Goal: Information Seeking & Learning: Compare options

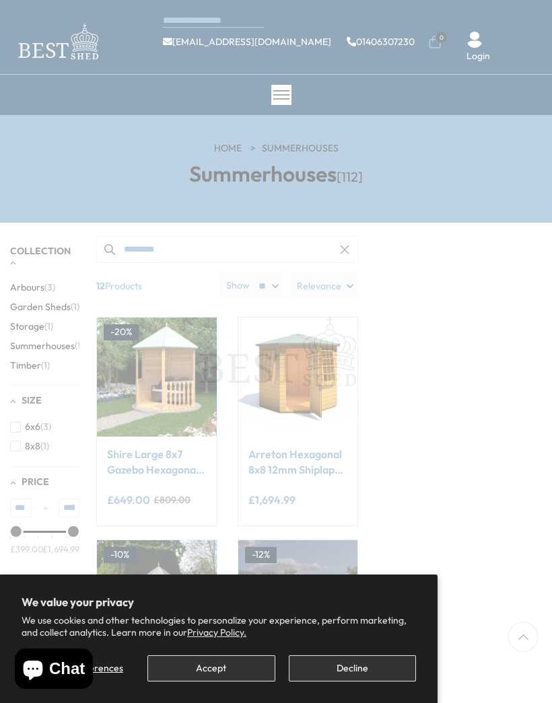
click at [365, 676] on button "Decline" at bounding box center [352, 668] width 127 height 26
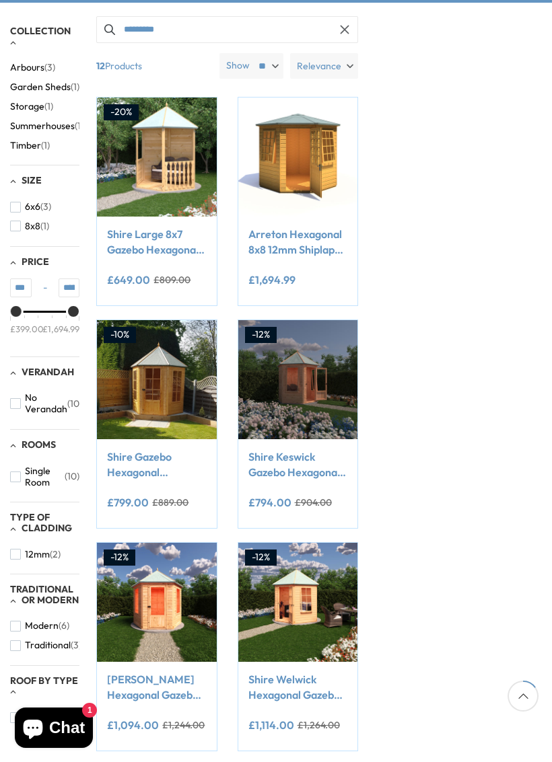
scroll to position [228, 0]
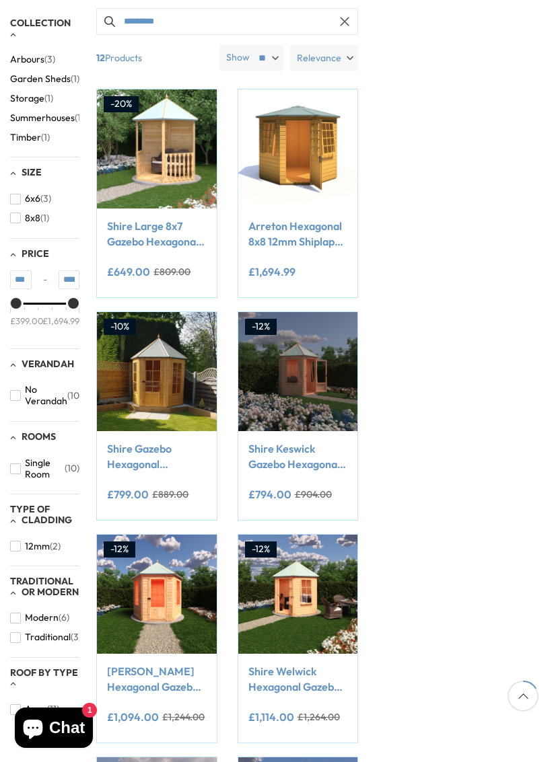
click at [266, 362] on img at bounding box center [297, 371] width 119 height 119
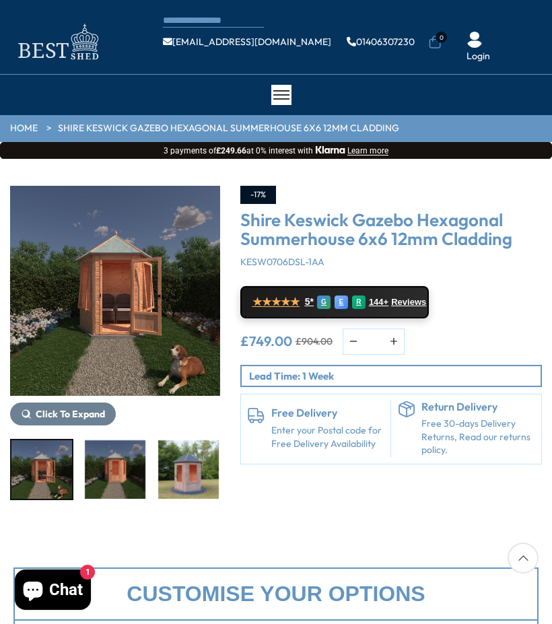
click at [114, 466] on img "3 / 9" at bounding box center [115, 469] width 61 height 59
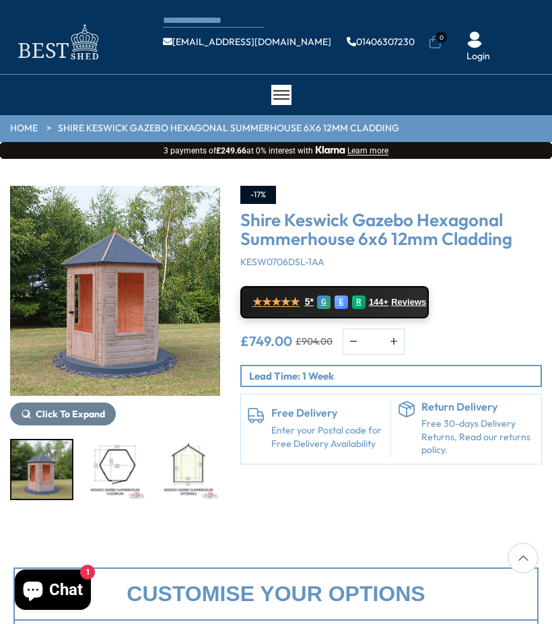
click at [184, 482] on div at bounding box center [115, 469] width 210 height 61
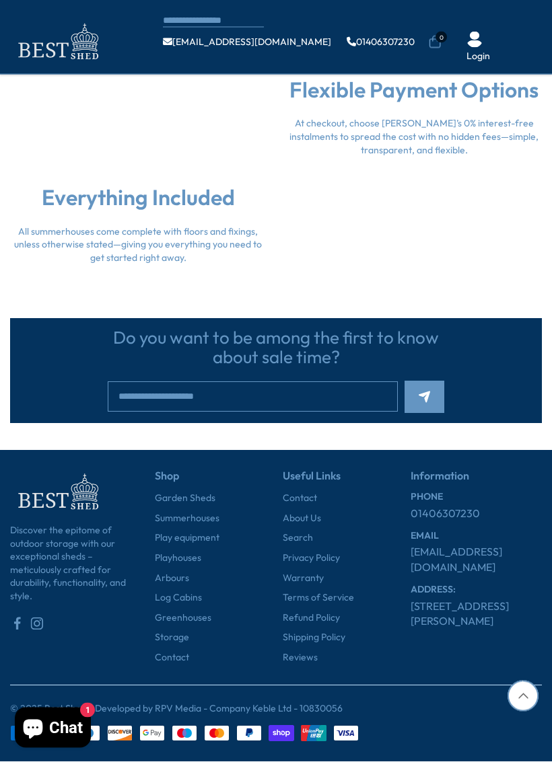
scroll to position [3275, 0]
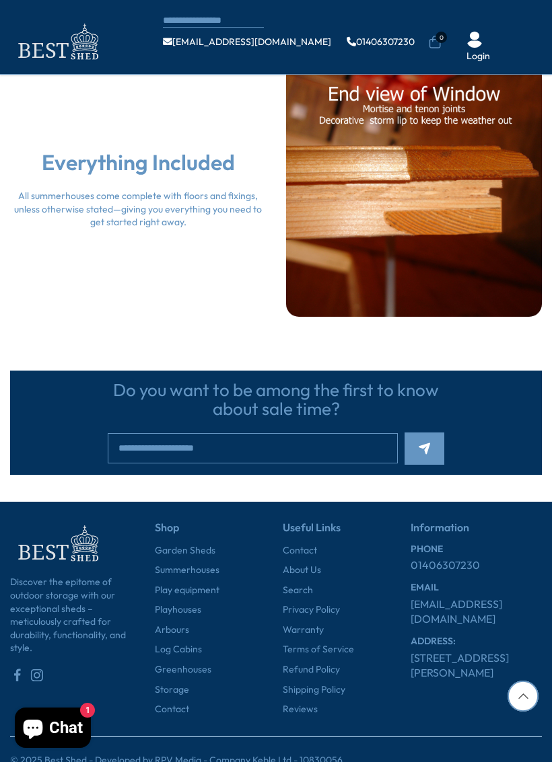
click at [189, 623] on link "Greenhouses" at bounding box center [183, 670] width 57 height 13
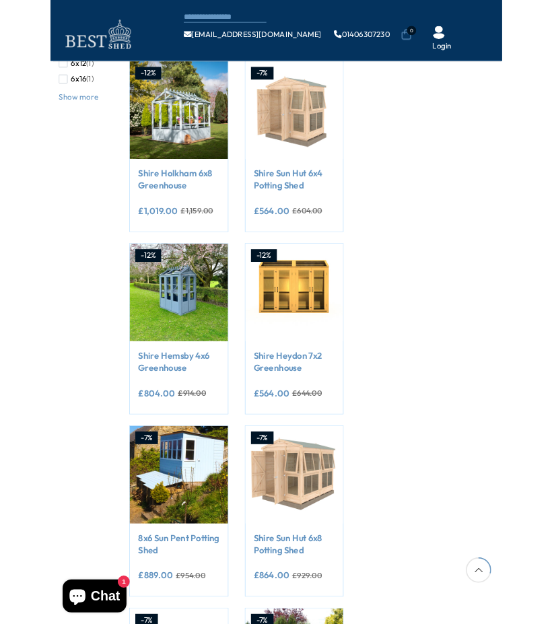
scroll to position [392, 0]
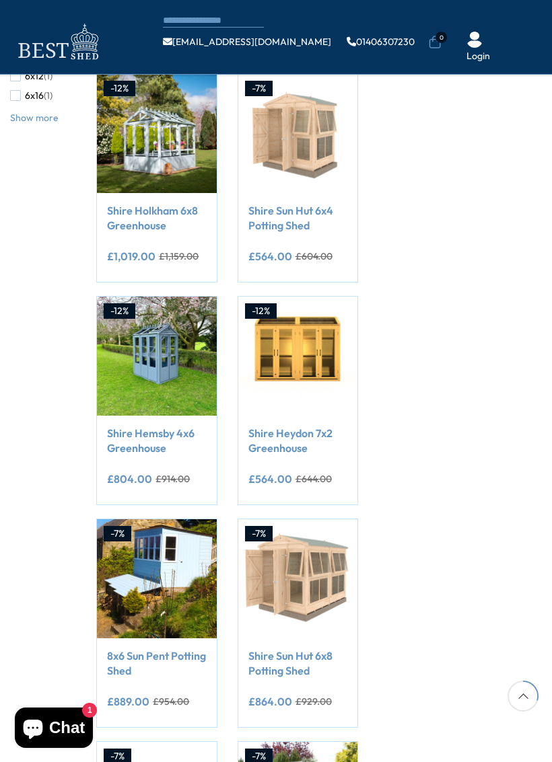
click at [287, 221] on link "Shire Sun Hut 6x4 Potting Shed" at bounding box center [297, 218] width 99 height 30
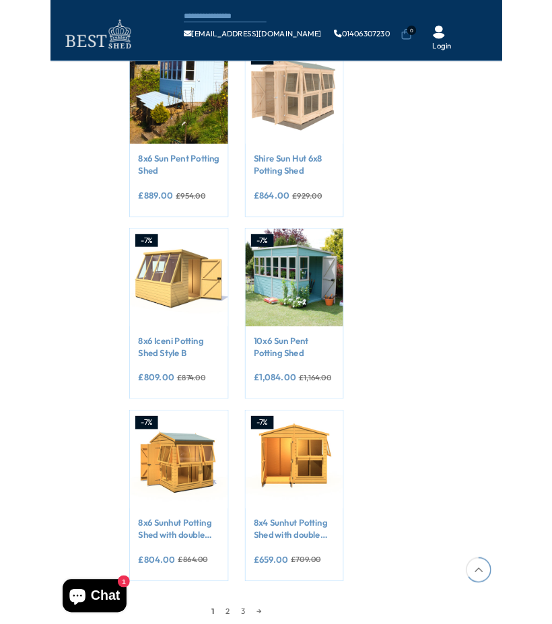
scroll to position [855, 0]
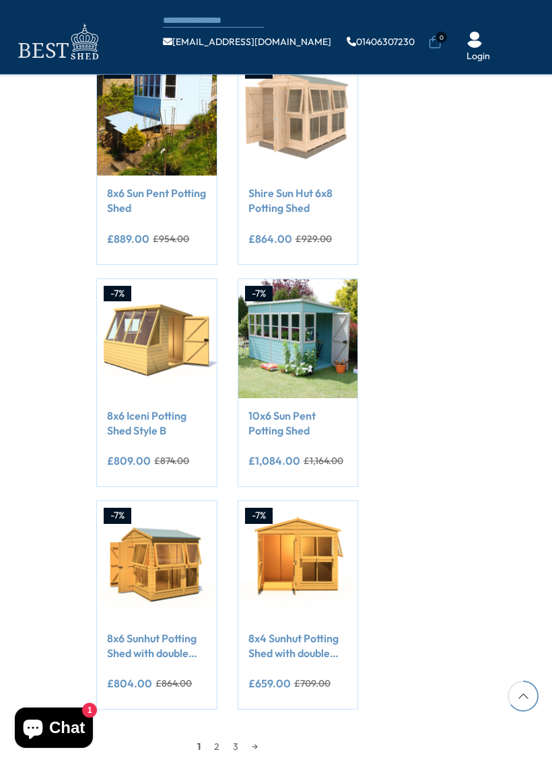
click at [298, 623] on link "8x4 Sunhut Potting Shed with double doors" at bounding box center [297, 646] width 99 height 30
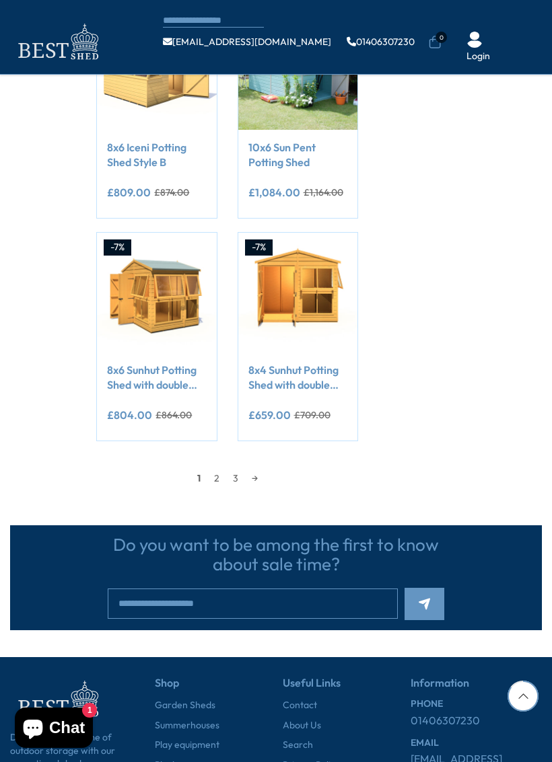
scroll to position [1142, 0]
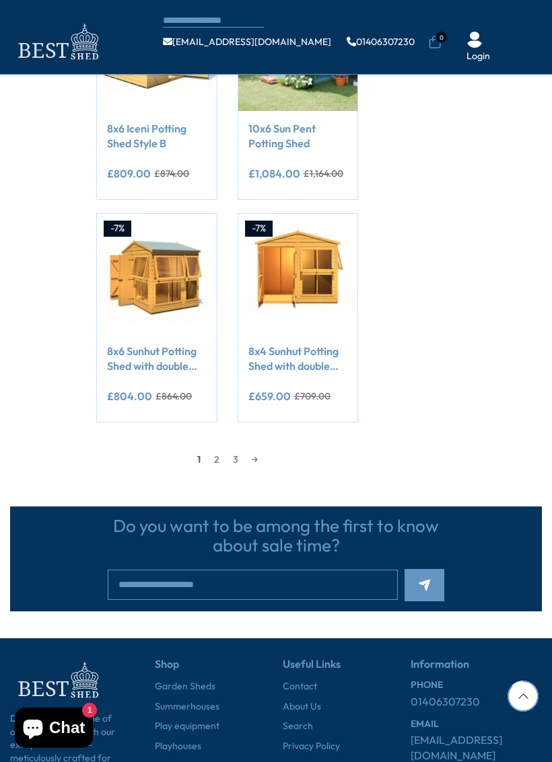
click at [259, 460] on link "→" at bounding box center [255, 460] width 20 height 20
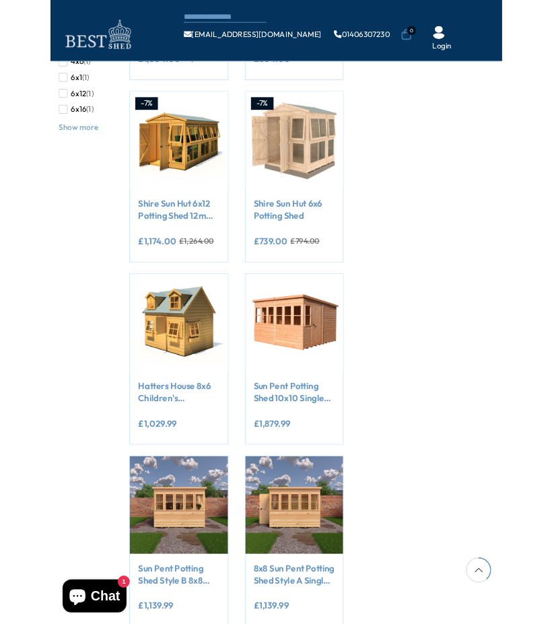
scroll to position [161, 0]
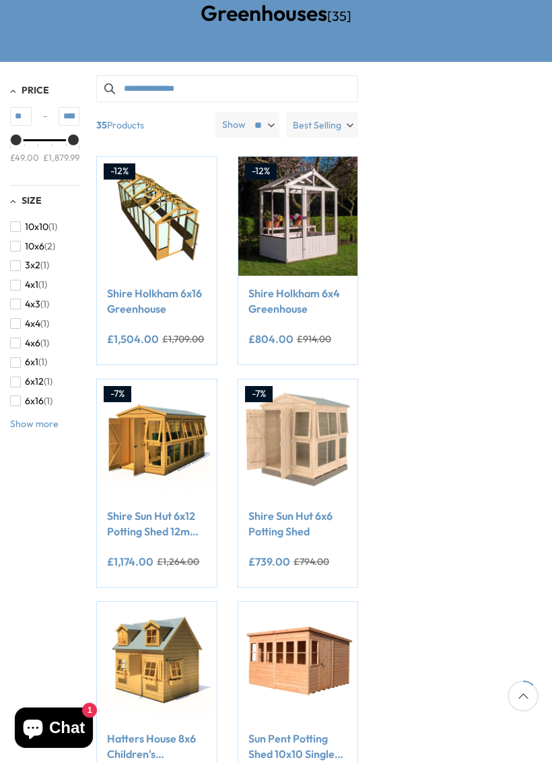
click at [282, 527] on link "Shire Sun Hut 6x6 Potting Shed" at bounding box center [297, 524] width 99 height 30
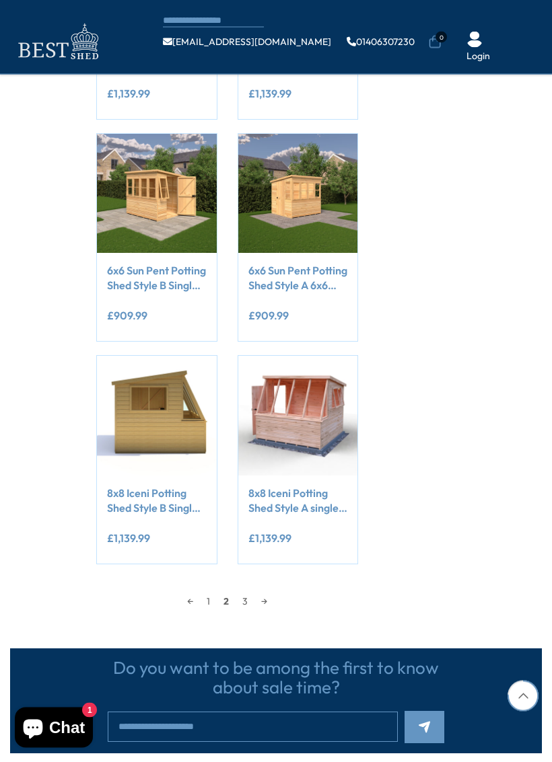
scroll to position [1001, 0]
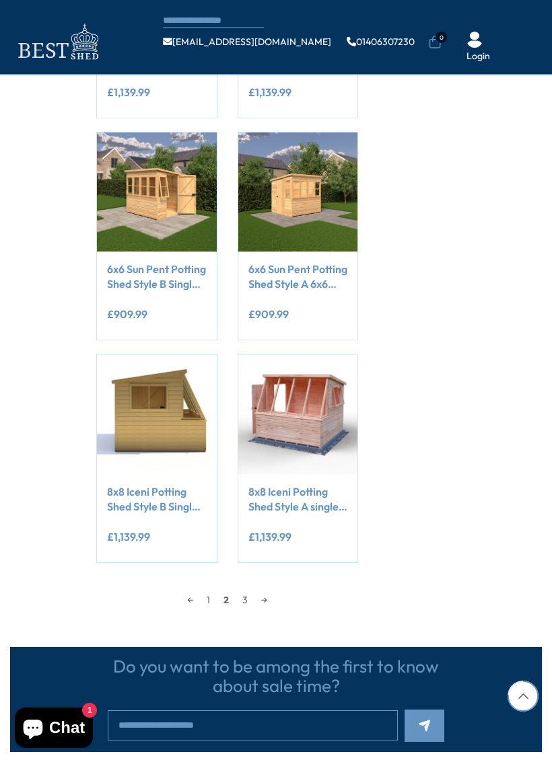
click at [271, 600] on link "→" at bounding box center [264, 600] width 20 height 20
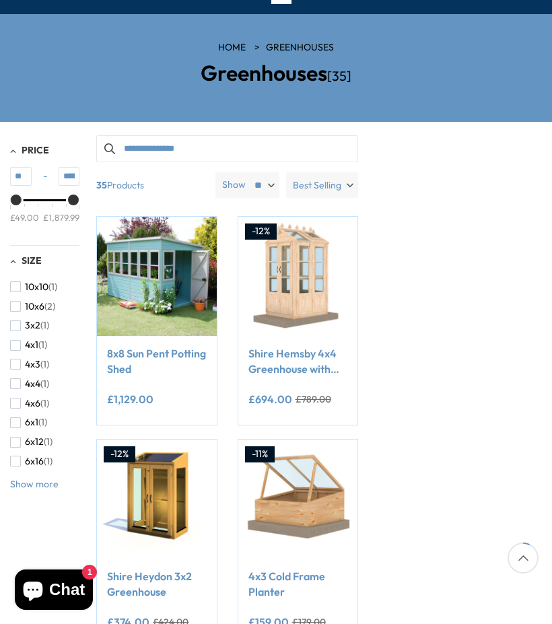
scroll to position [52, 0]
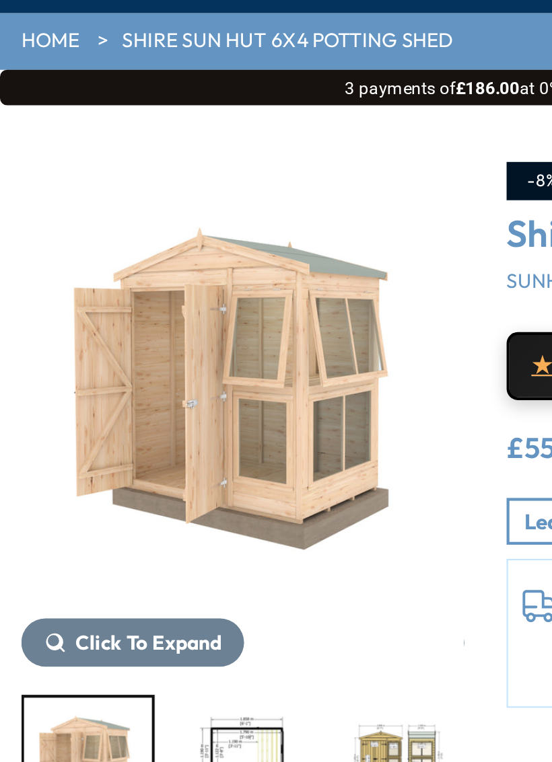
click at [158, 440] on img "3 / 12" at bounding box center [188, 469] width 61 height 59
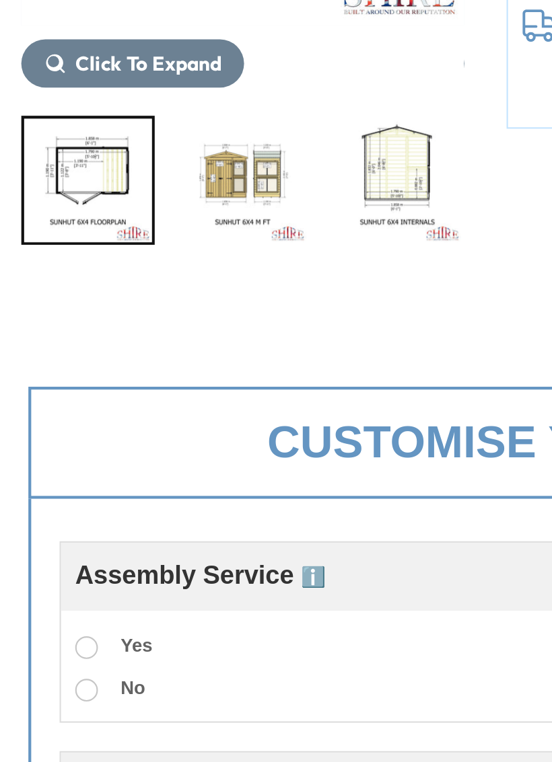
click at [158, 365] on img "4 / 12" at bounding box center [188, 394] width 61 height 59
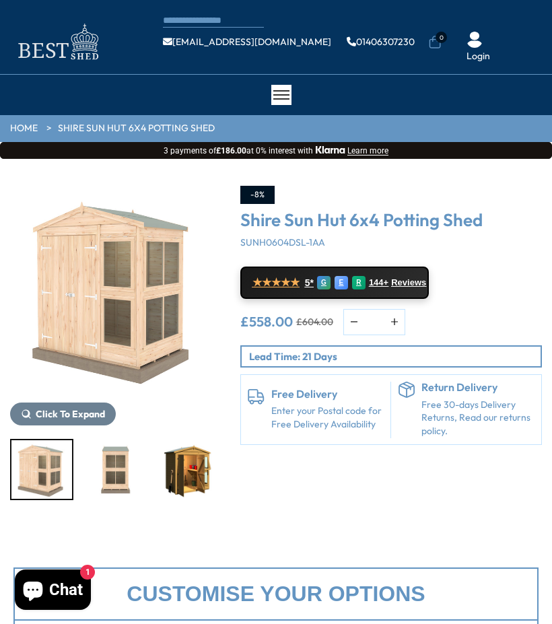
click at [191, 476] on img "7 / 12" at bounding box center [188, 469] width 61 height 59
click at [113, 295] on img "5 / 12" at bounding box center [115, 291] width 210 height 210
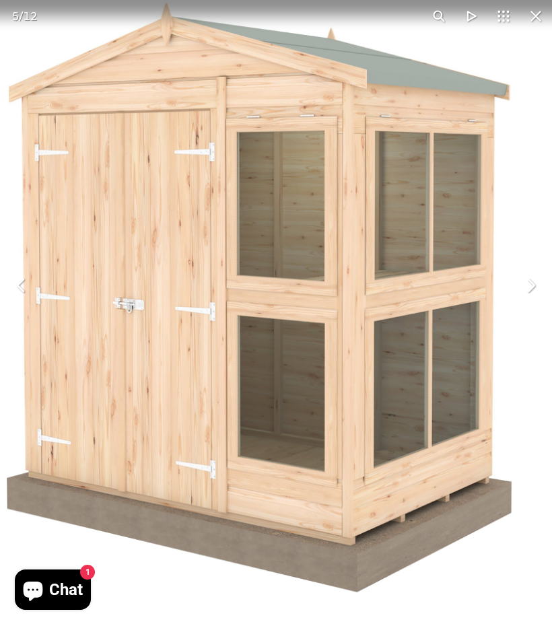
click at [524, 291] on button "You can close this modal content with the ESC key" at bounding box center [530, 285] width 32 height 32
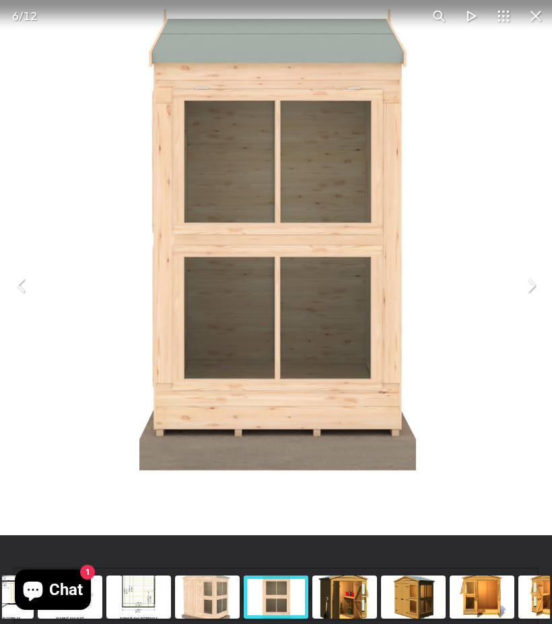
click at [532, 291] on button "You can close this modal content with the ESC key" at bounding box center [530, 285] width 32 height 32
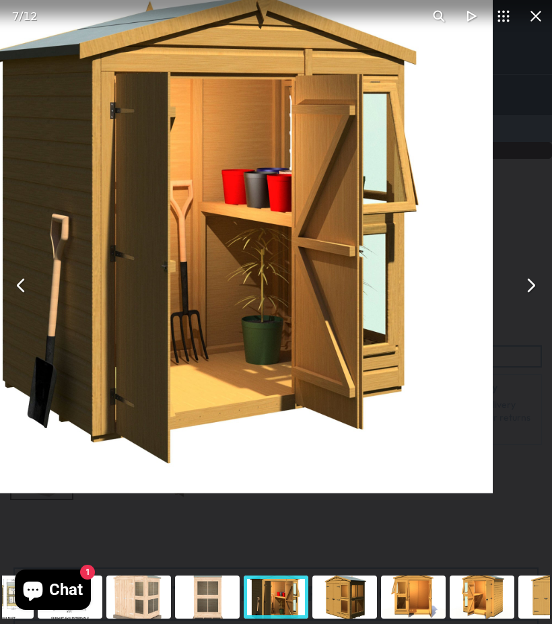
click at [524, 285] on button "You can close this modal content with the ESC key" at bounding box center [530, 285] width 32 height 32
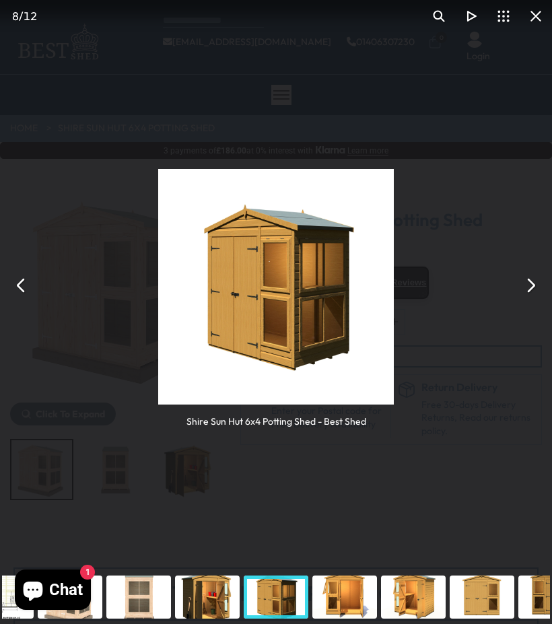
click at [512, 295] on div "Shire Sun Hut 6x4 Potting Shed - Best Shed" at bounding box center [276, 285] width 552 height 570
